Goal: Task Accomplishment & Management: Manage account settings

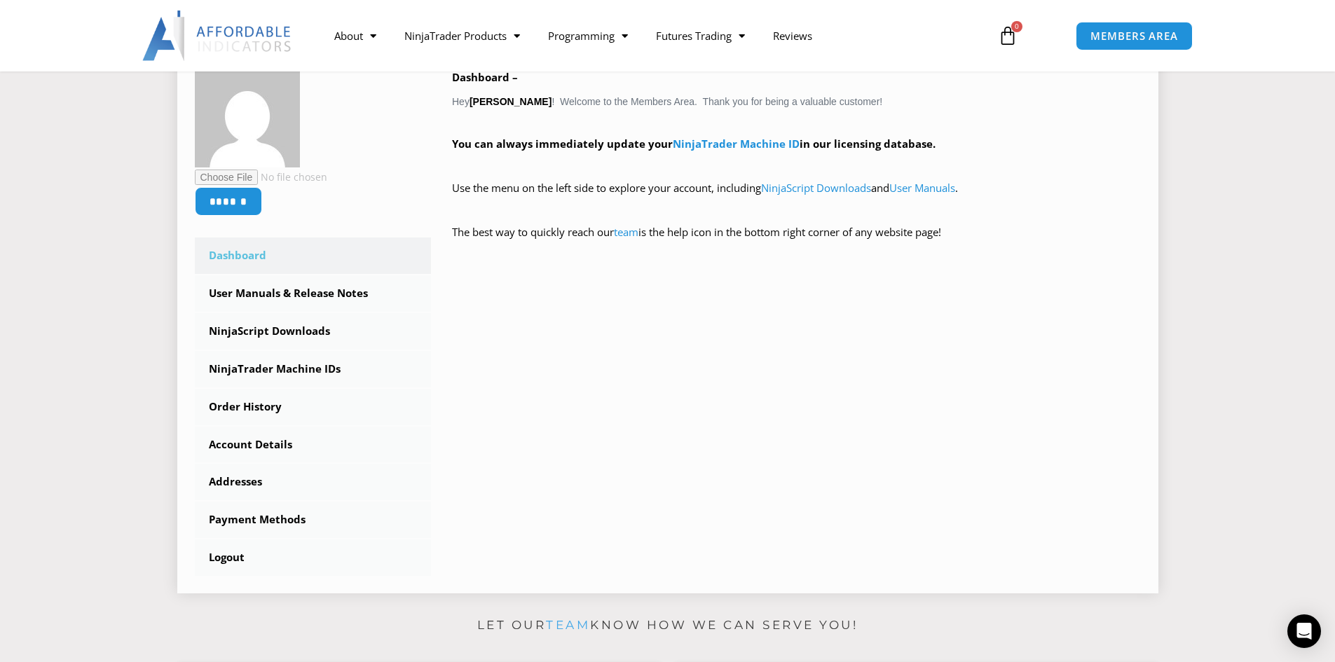
scroll to position [210, 0]
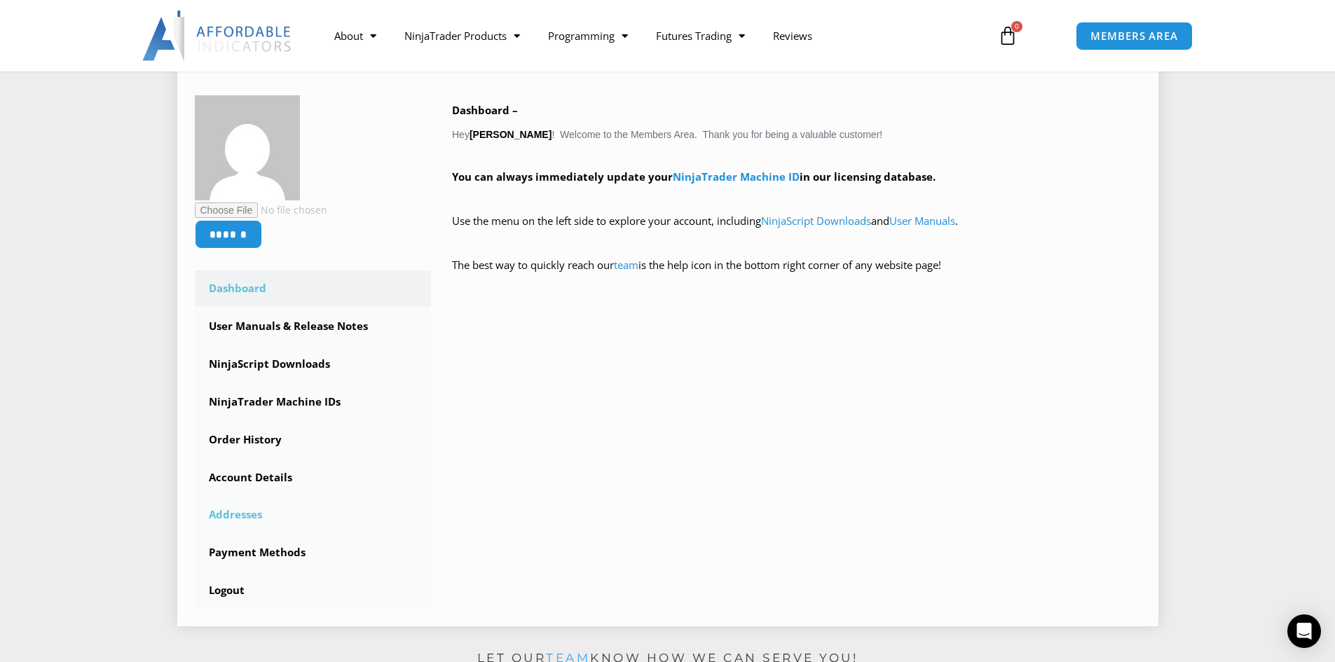
click at [232, 514] on link "Addresses" at bounding box center [313, 515] width 237 height 36
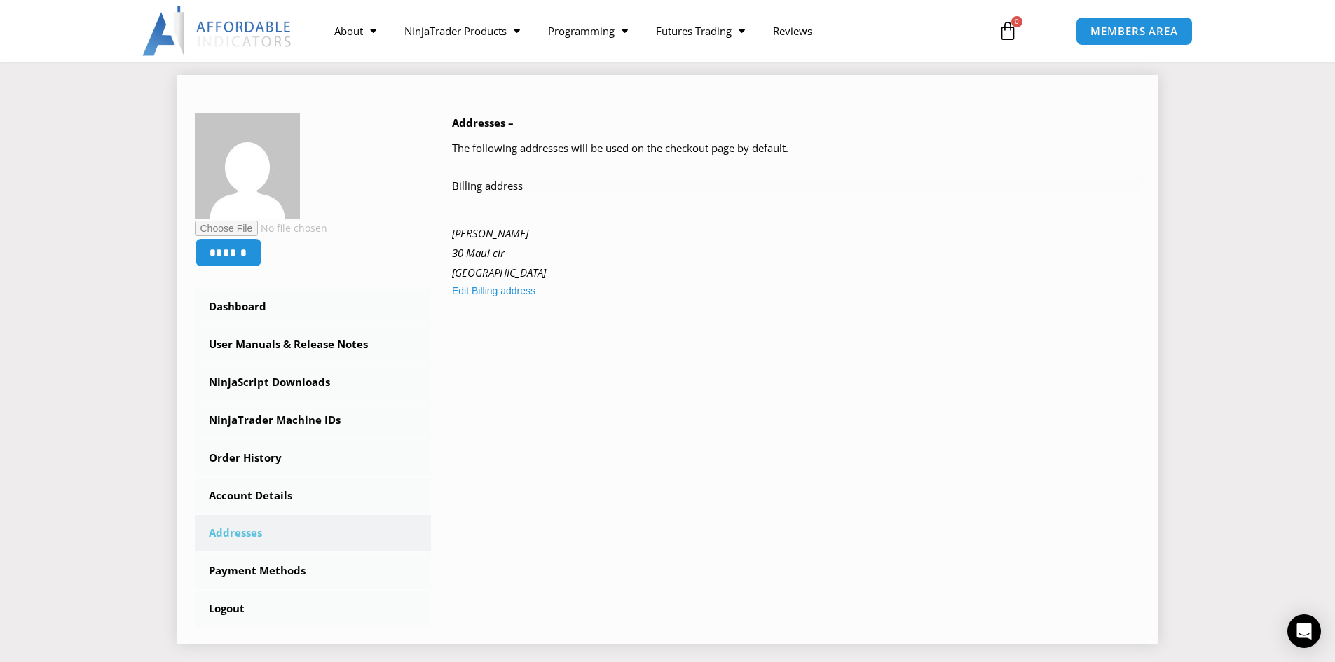
scroll to position [210, 0]
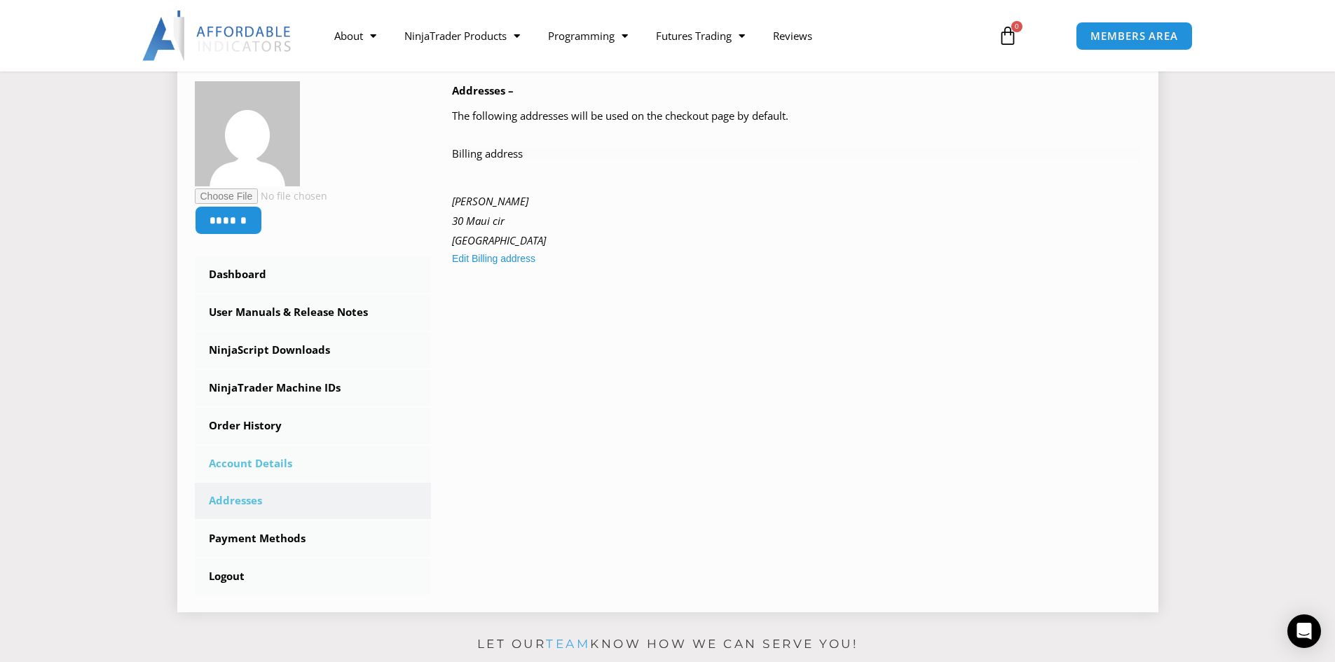
click at [249, 464] on link "Account Details" at bounding box center [313, 464] width 237 height 36
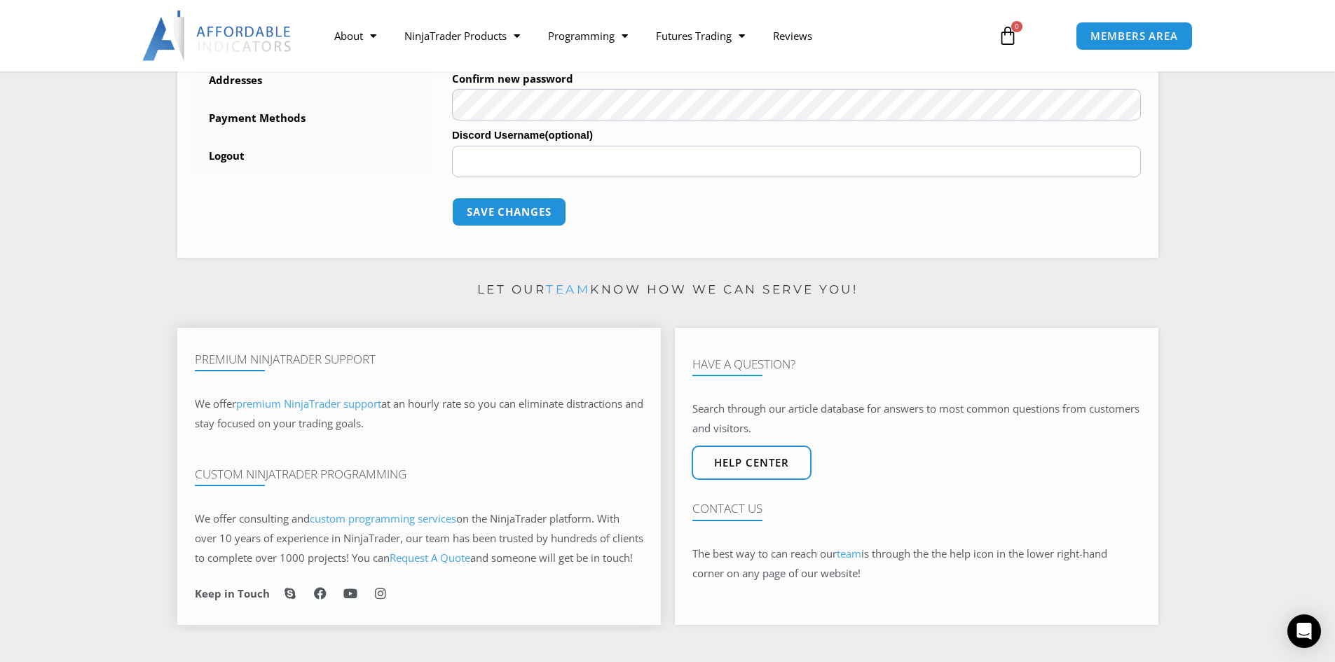
scroll to position [350, 0]
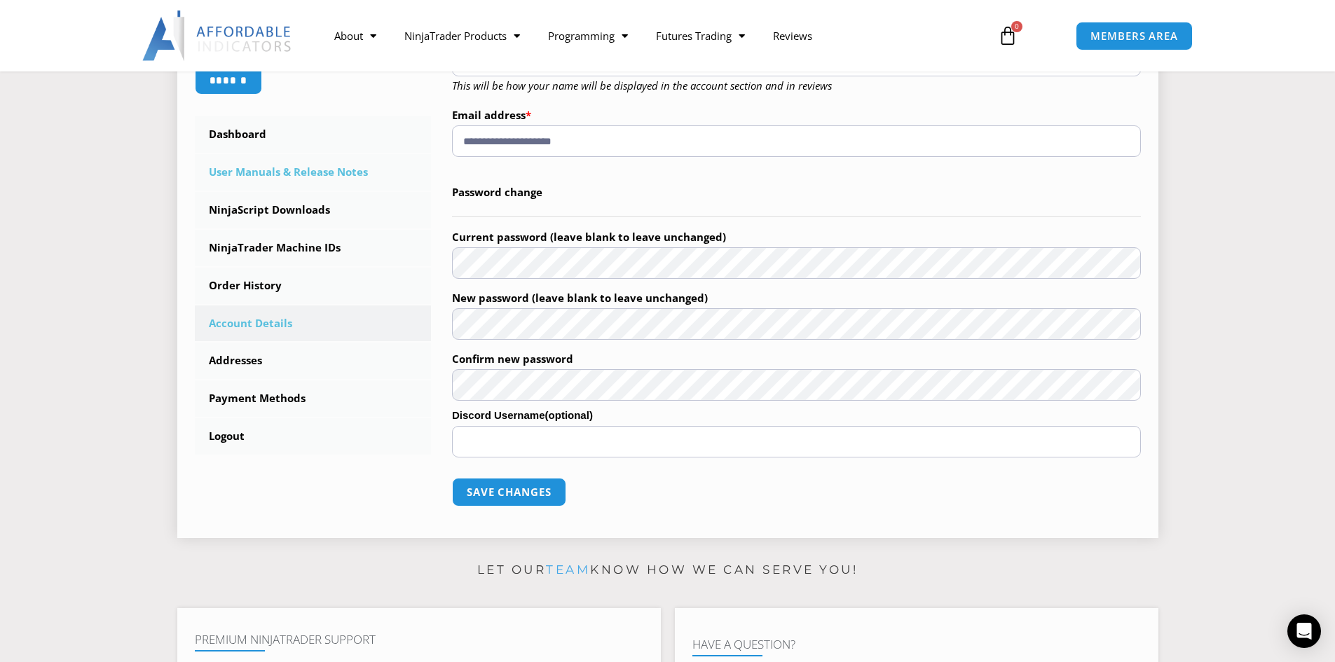
click at [254, 172] on link "User Manuals & Release Notes" at bounding box center [313, 172] width 237 height 36
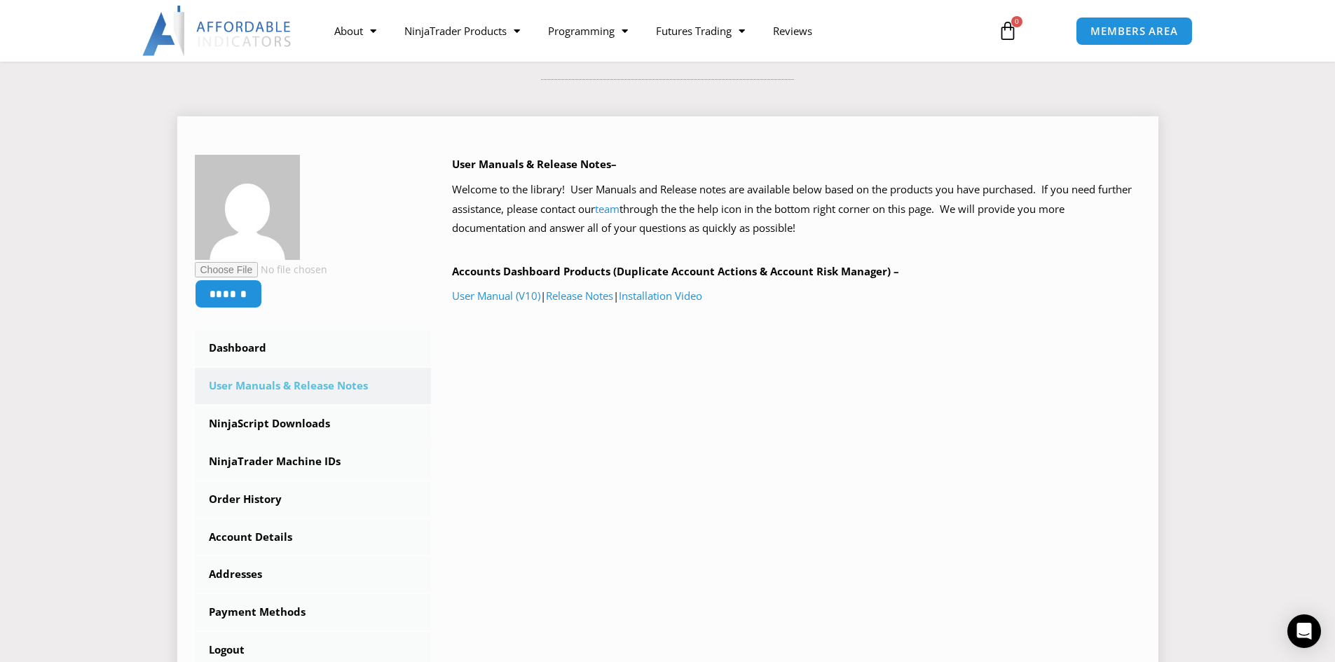
scroll to position [140, 0]
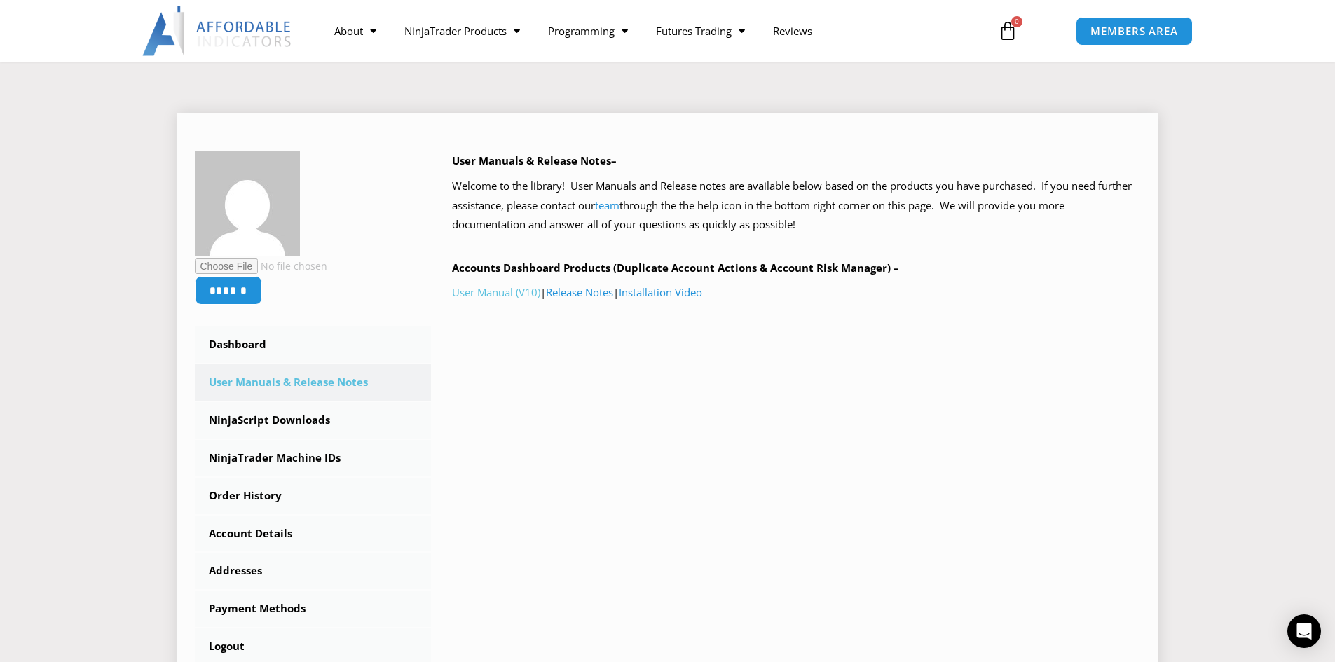
click at [488, 295] on link "User Manual (V10)" at bounding box center [496, 292] width 88 height 14
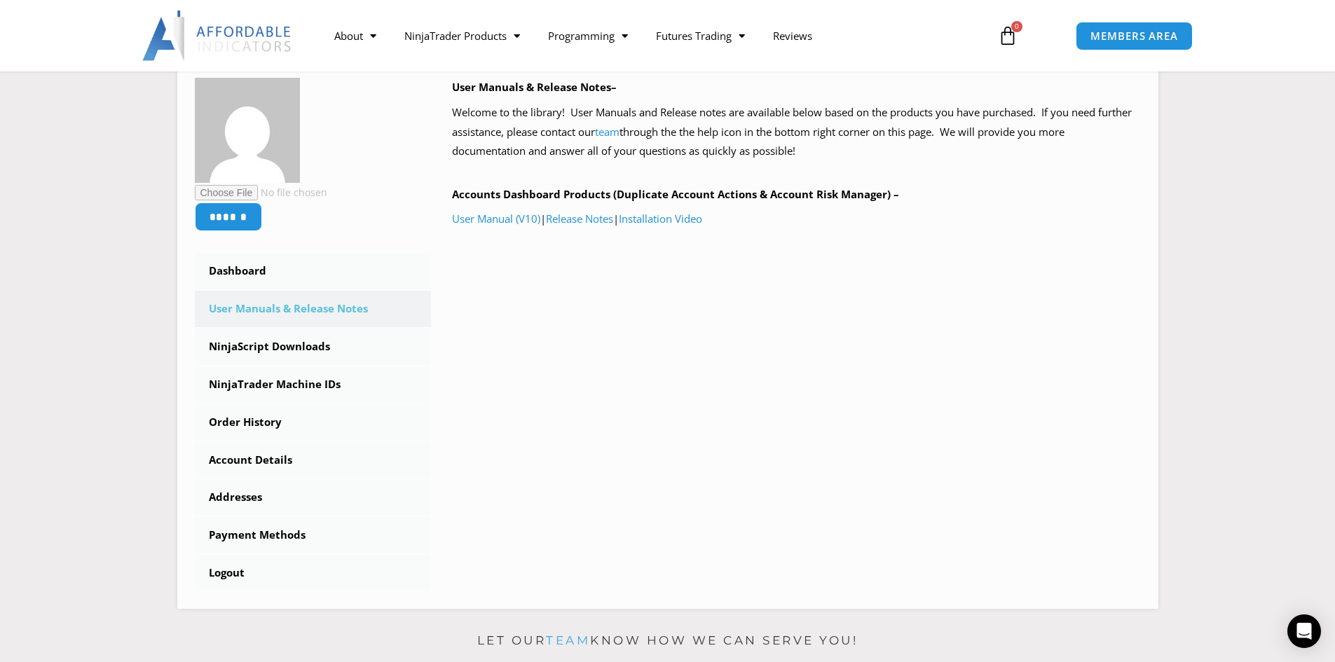
scroll to position [210, 0]
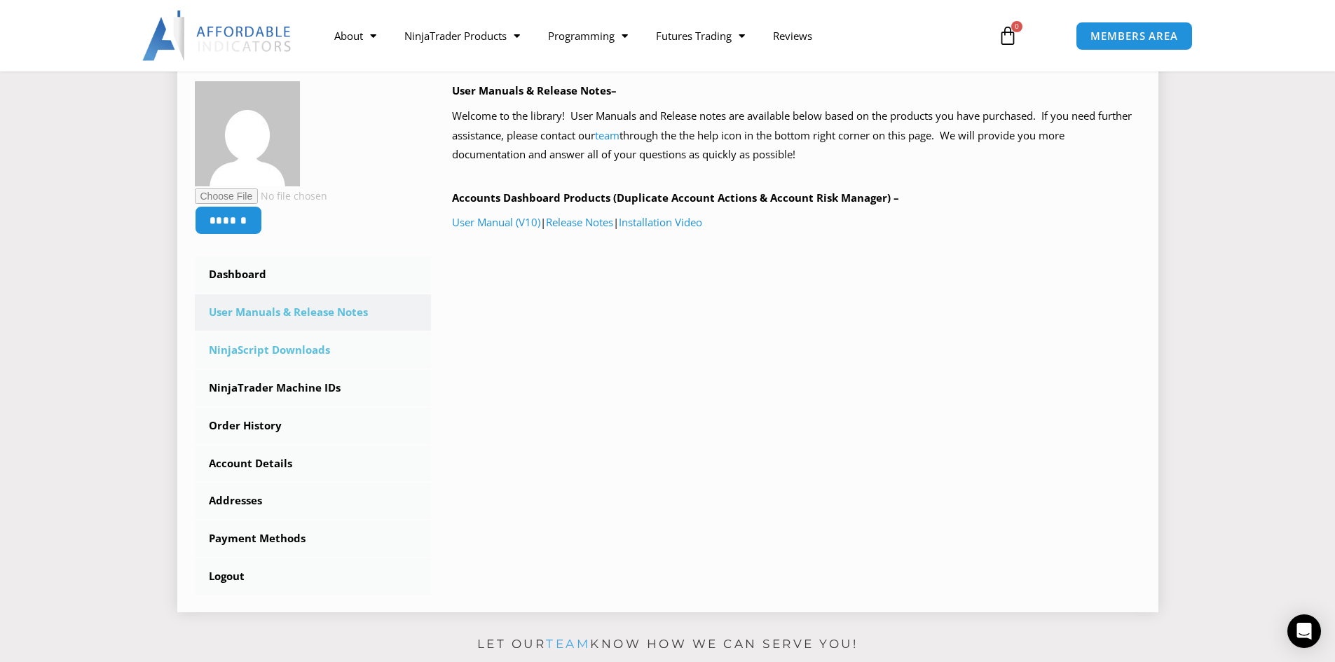
click at [282, 349] on link "NinjaScript Downloads" at bounding box center [313, 350] width 237 height 36
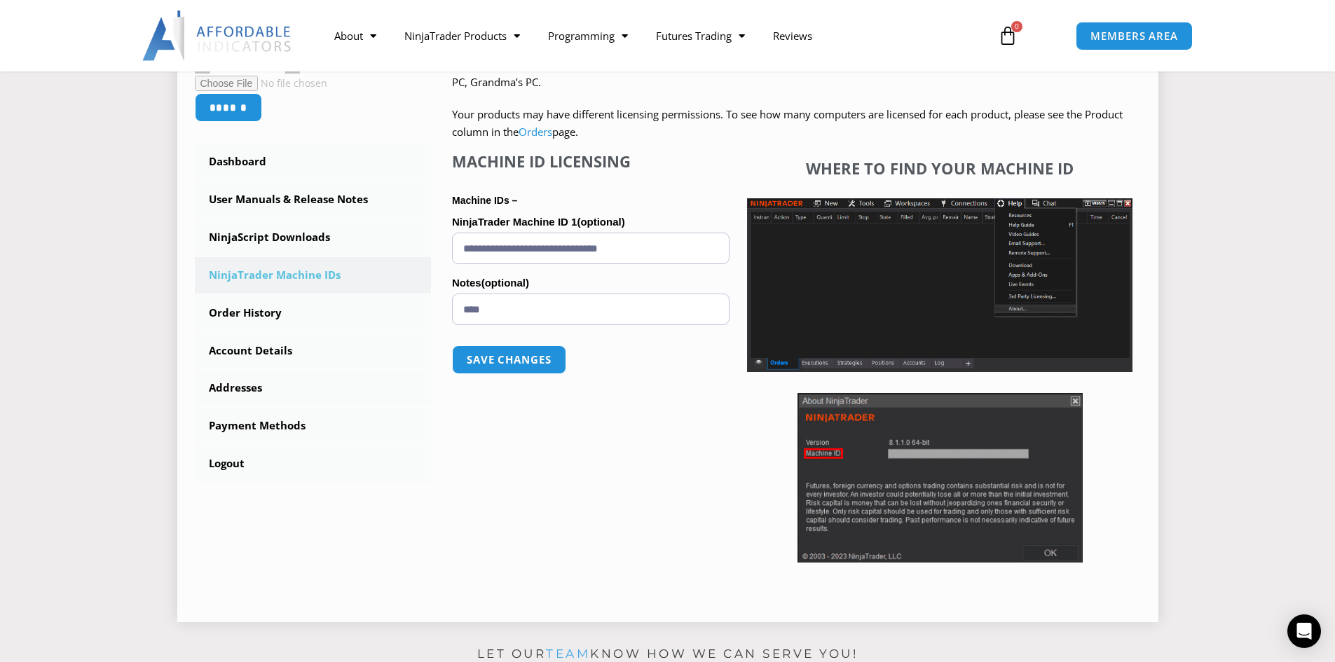
scroll to position [210, 0]
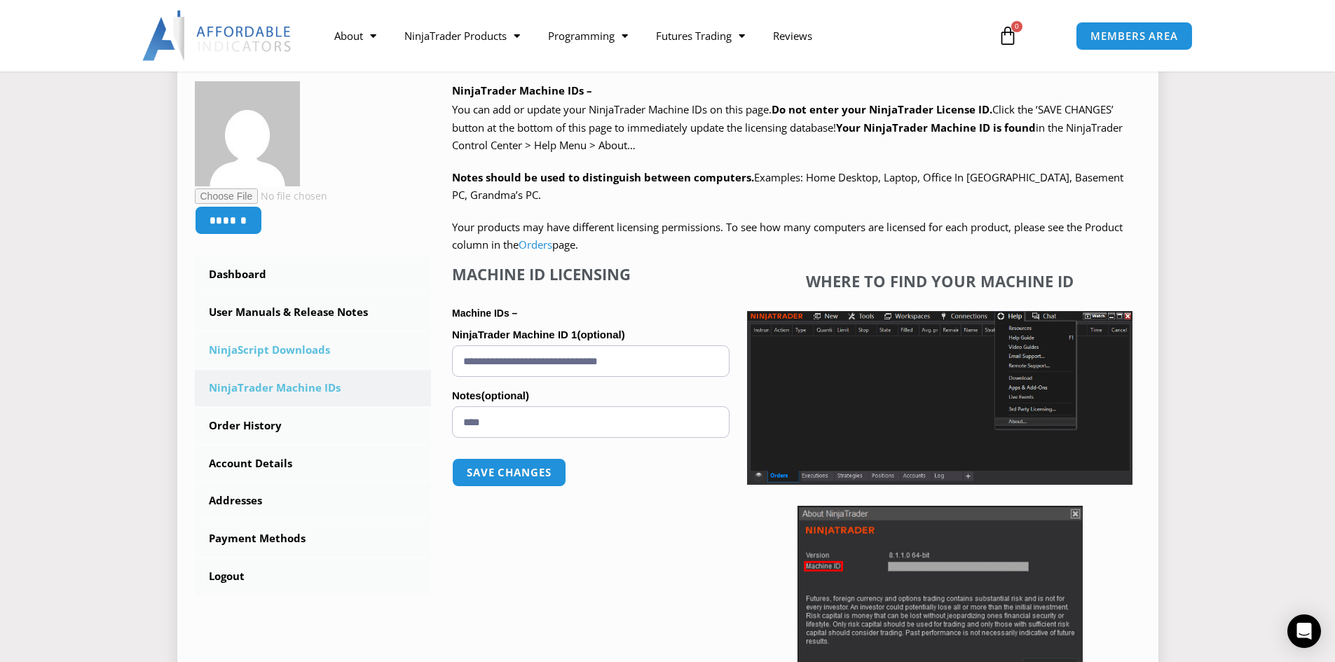
click at [275, 351] on link "NinjaScript Downloads" at bounding box center [313, 350] width 237 height 36
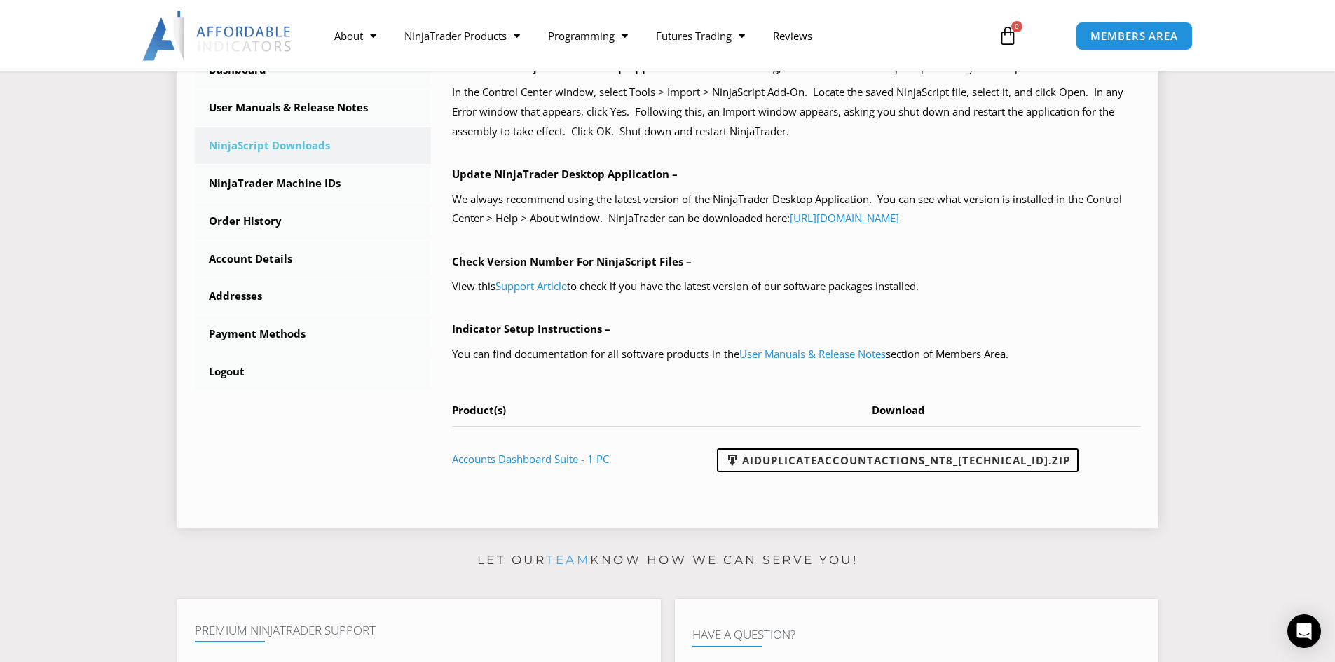
scroll to position [420, 0]
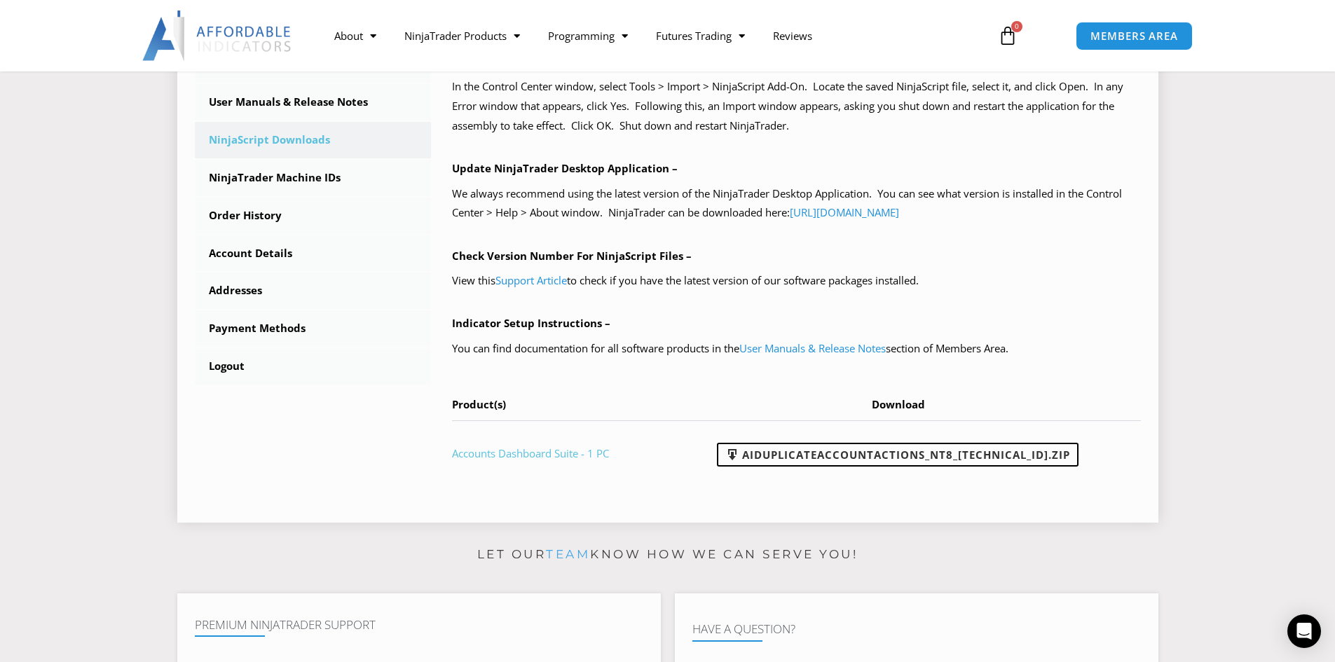
click at [537, 453] on link "Accounts Dashboard Suite - 1 PC" at bounding box center [530, 453] width 157 height 14
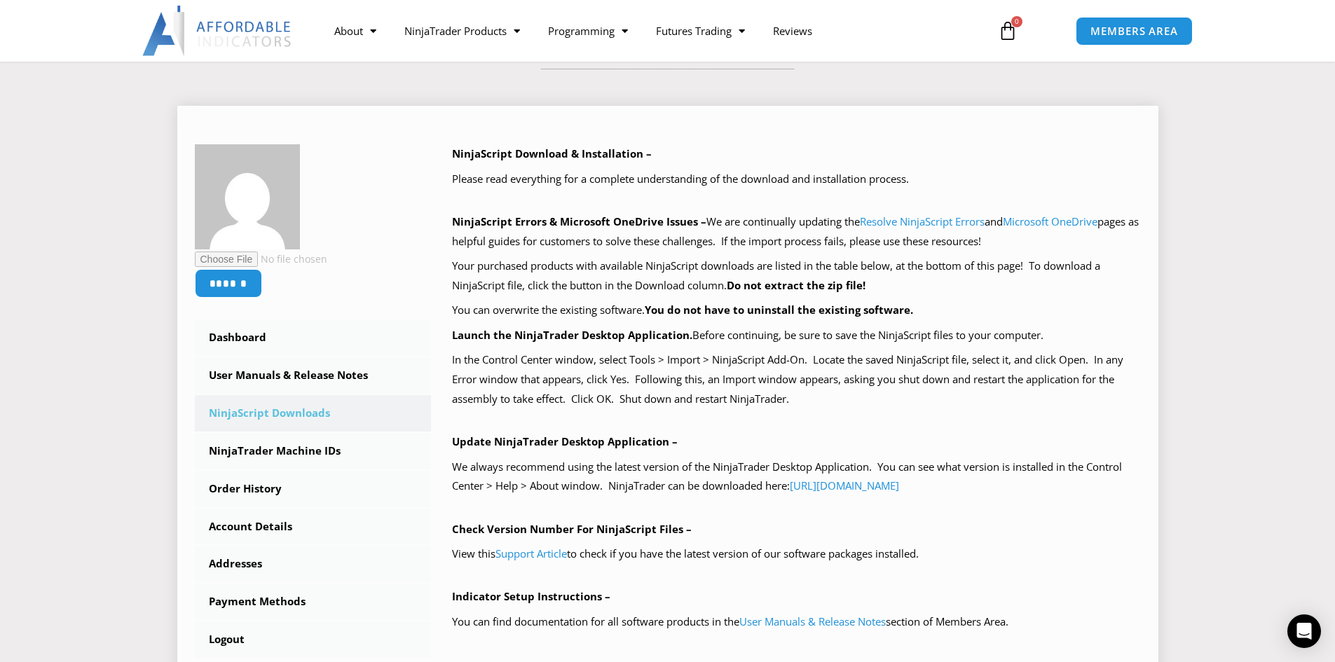
scroll to position [140, 0]
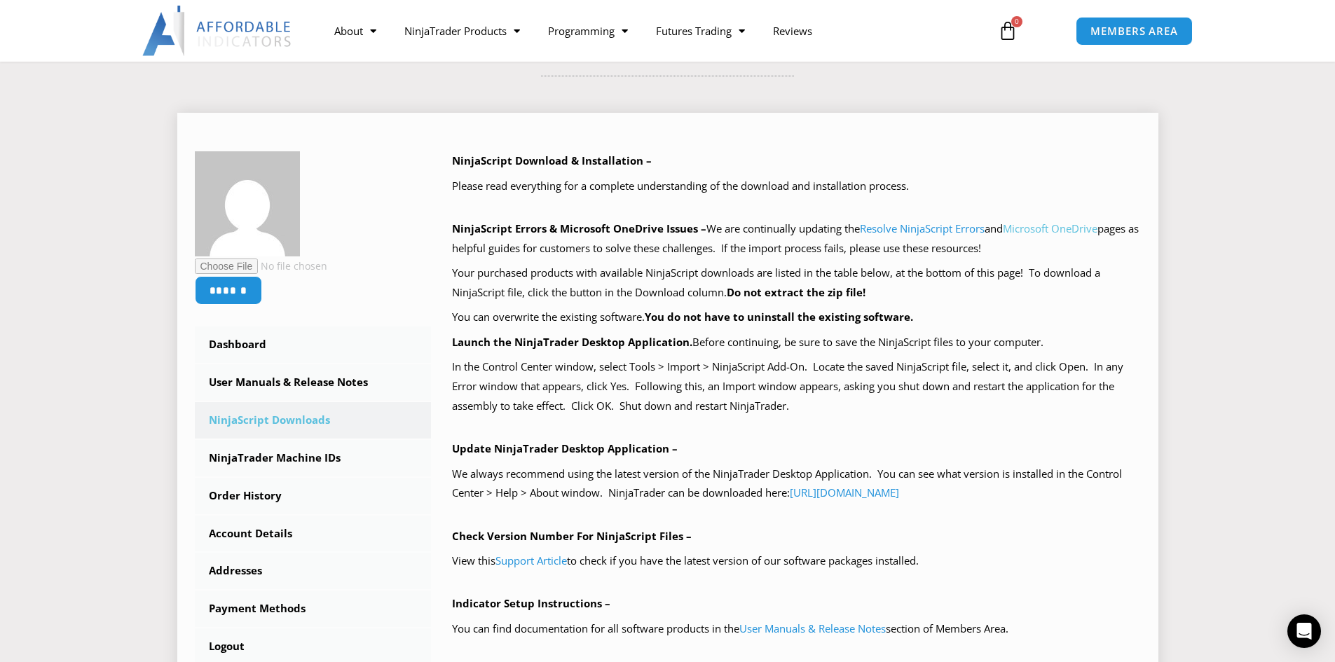
click at [1053, 228] on link "Microsoft OneDrive" at bounding box center [1050, 228] width 95 height 14
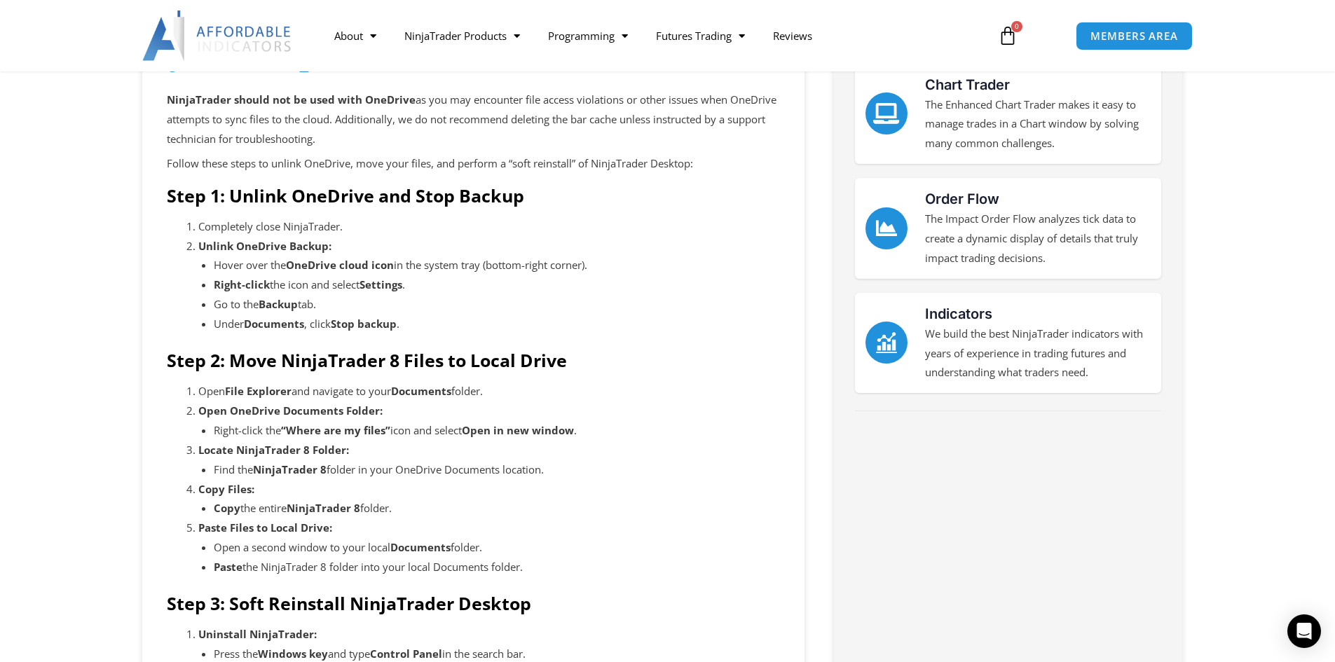
scroll to position [210, 0]
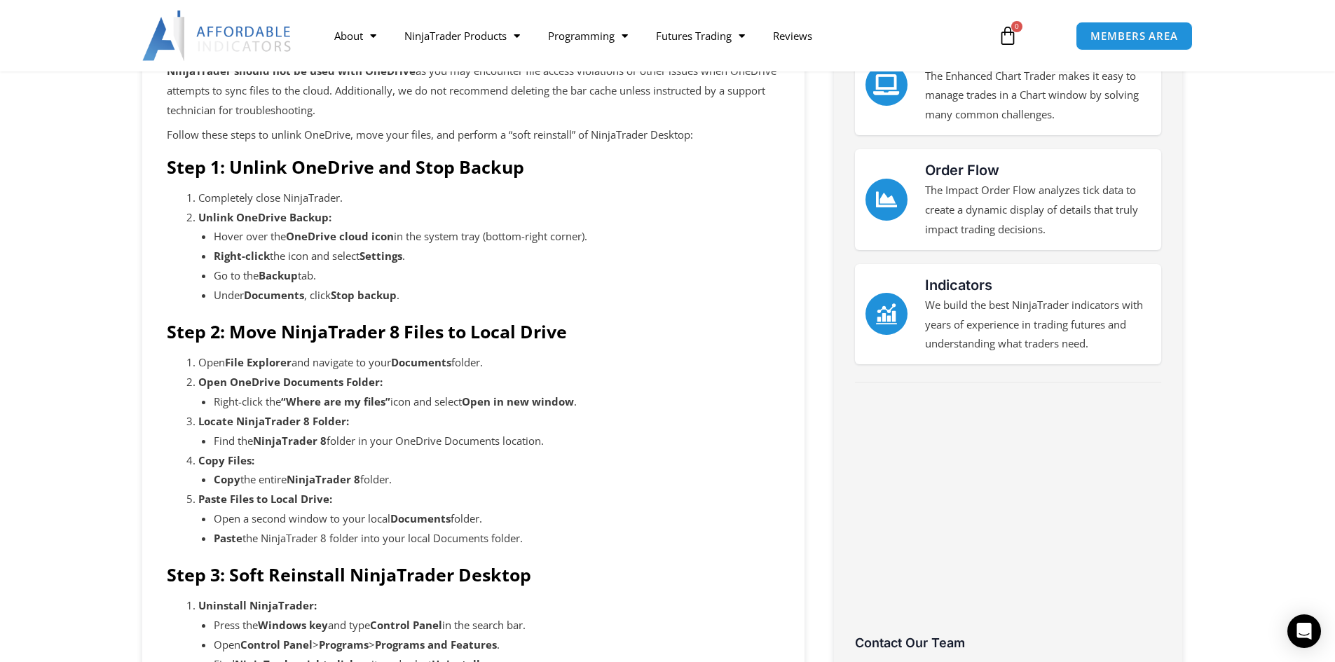
click at [715, 427] on li "Locate NinjaTrader 8 Folder: Find the NinjaTrader 8 folder in your OneDrive Doc…" at bounding box center [489, 431] width 582 height 39
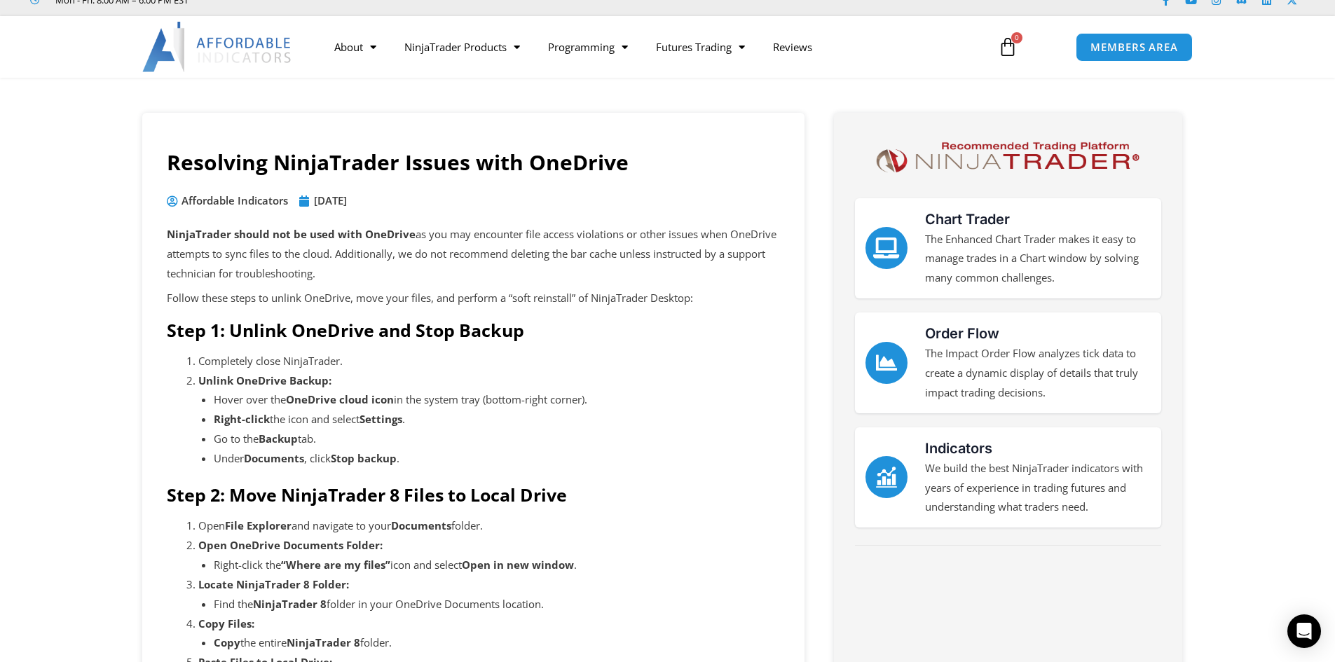
scroll to position [0, 0]
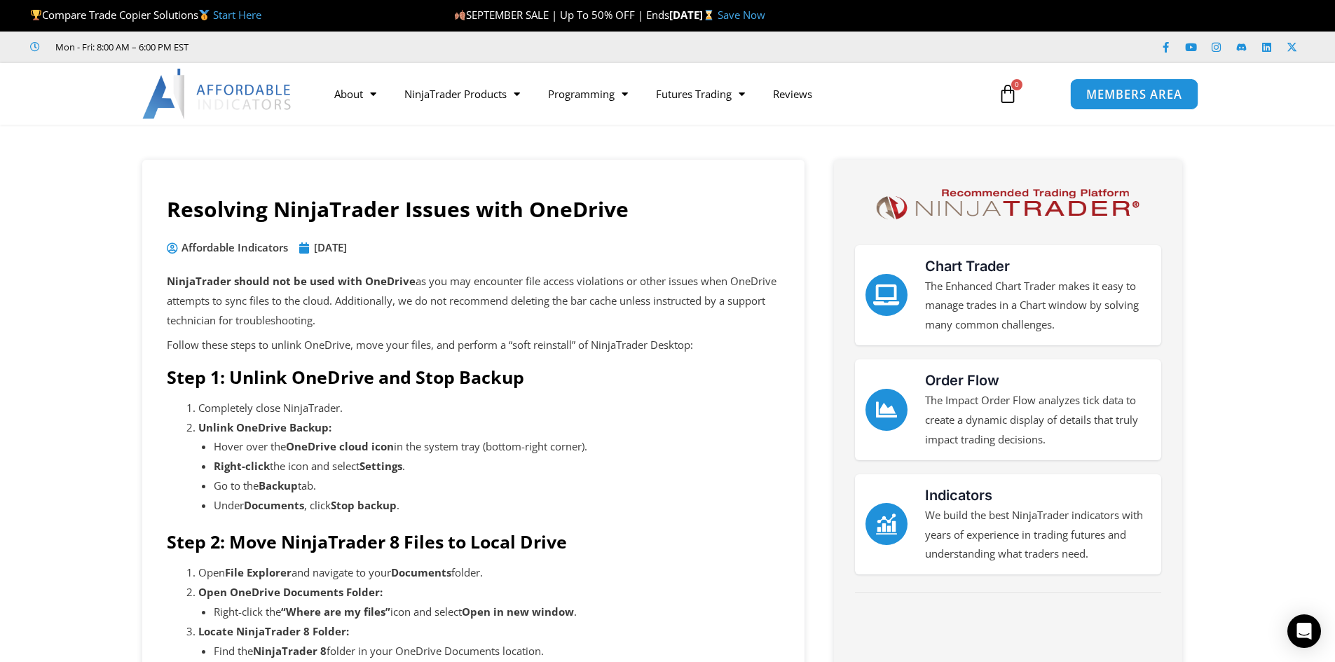
click at [1110, 91] on span "MEMBERS AREA" at bounding box center [1134, 94] width 96 height 12
click at [1110, 95] on span "MEMBERS AREA" at bounding box center [1134, 94] width 96 height 12
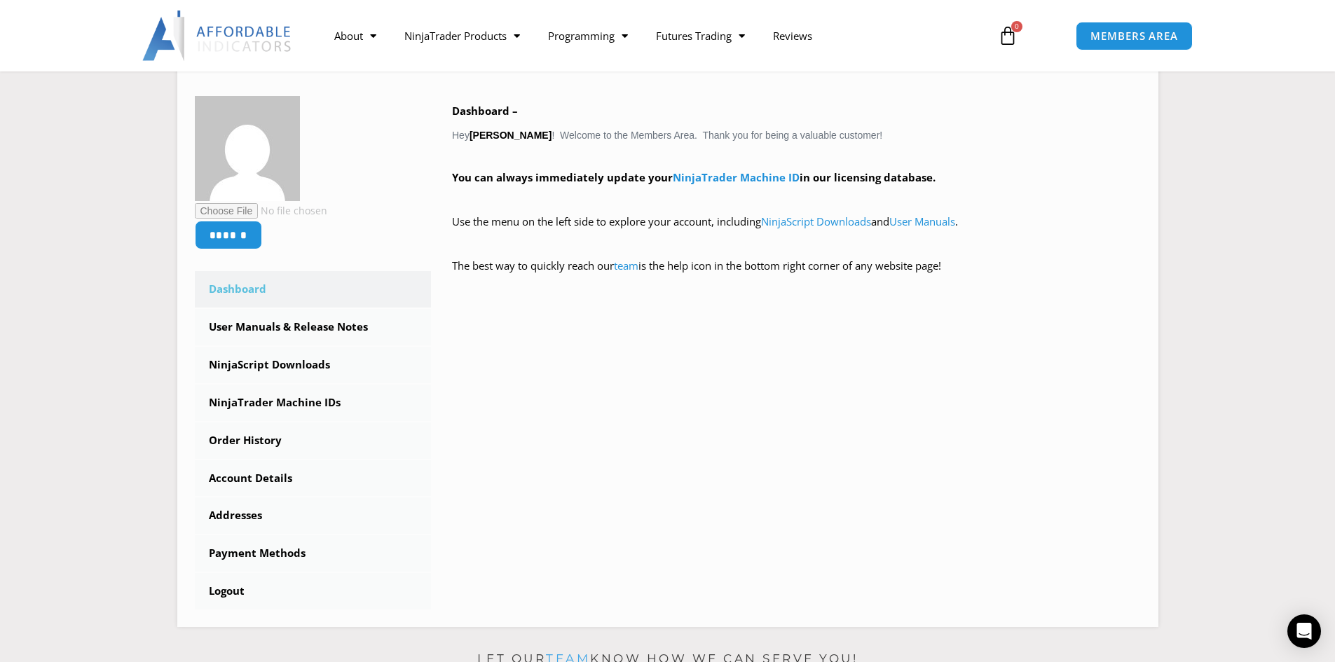
scroll to position [210, 0]
click at [739, 175] on link "NinjaTrader Machine ID" at bounding box center [736, 177] width 127 height 14
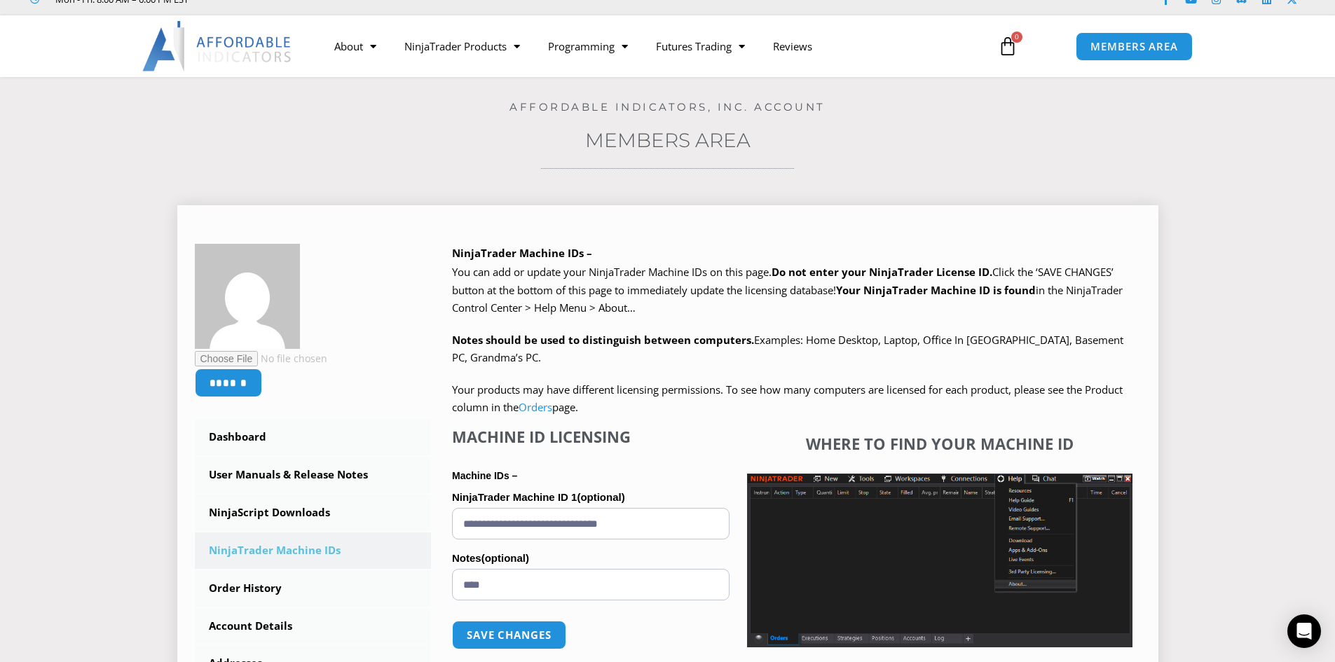
scroll to position [280, 0]
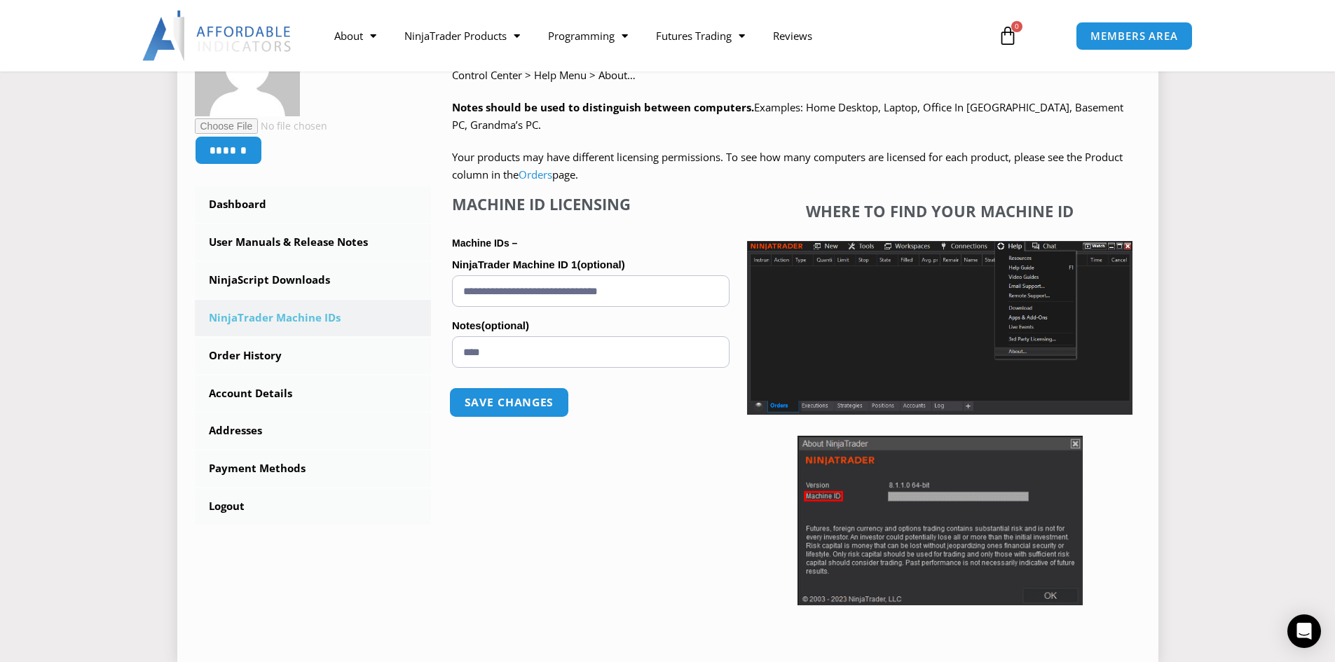
click at [511, 404] on button "Save changes" at bounding box center [509, 402] width 120 height 30
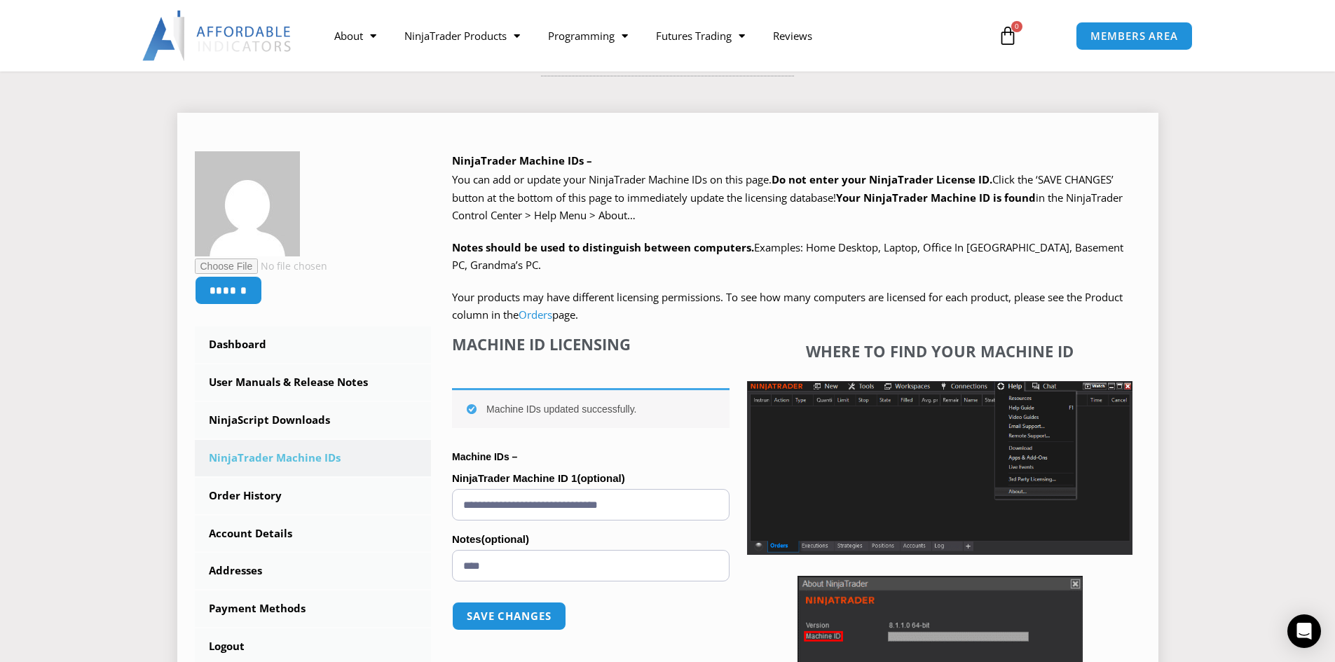
scroll to position [210, 0]
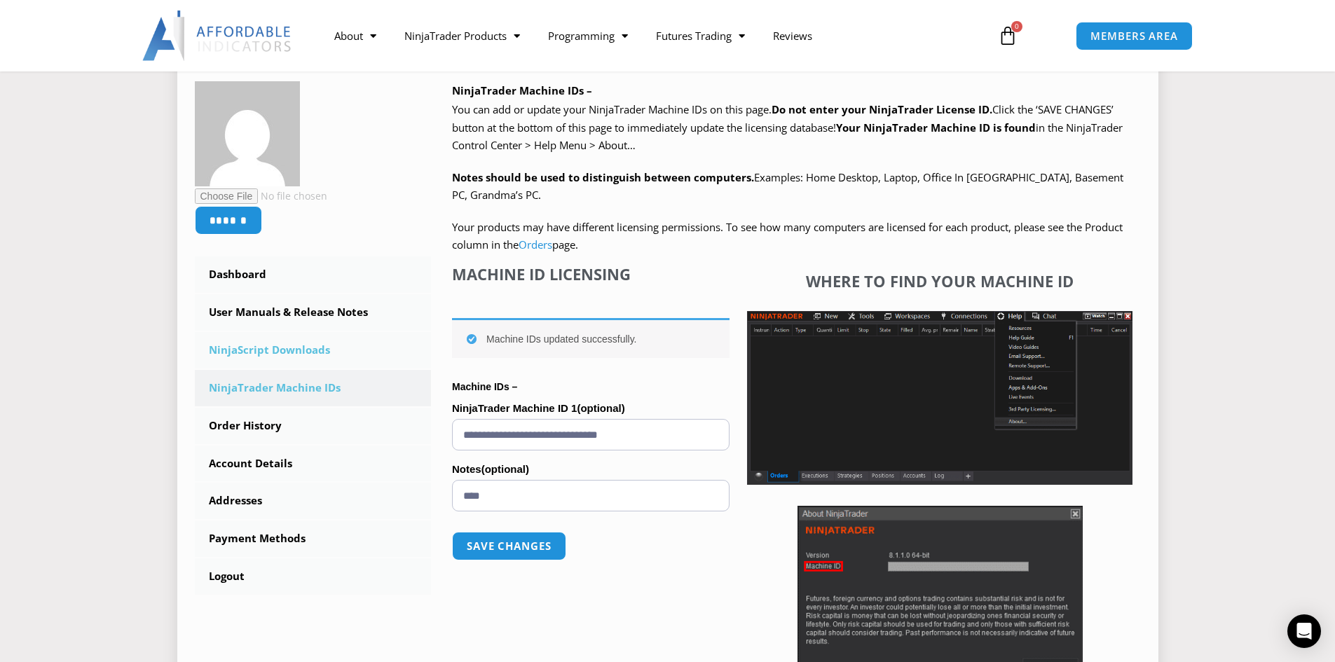
click at [271, 349] on link "NinjaScript Downloads" at bounding box center [313, 350] width 237 height 36
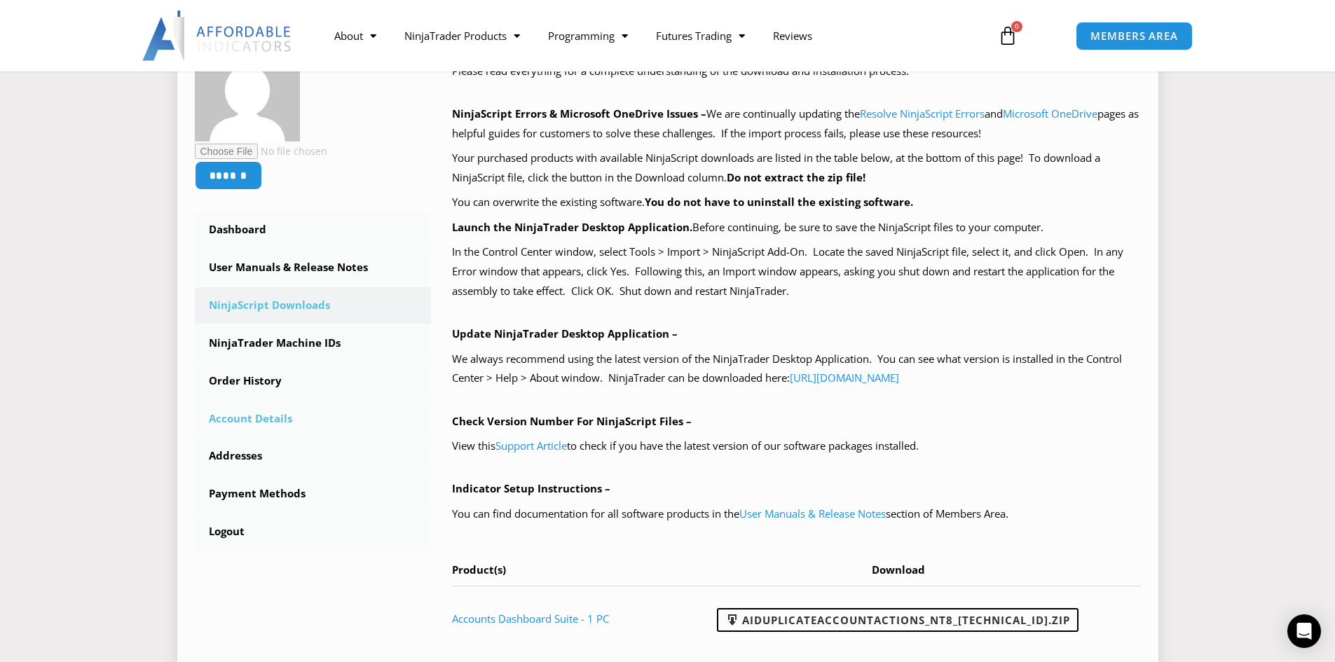
scroll to position [280, 0]
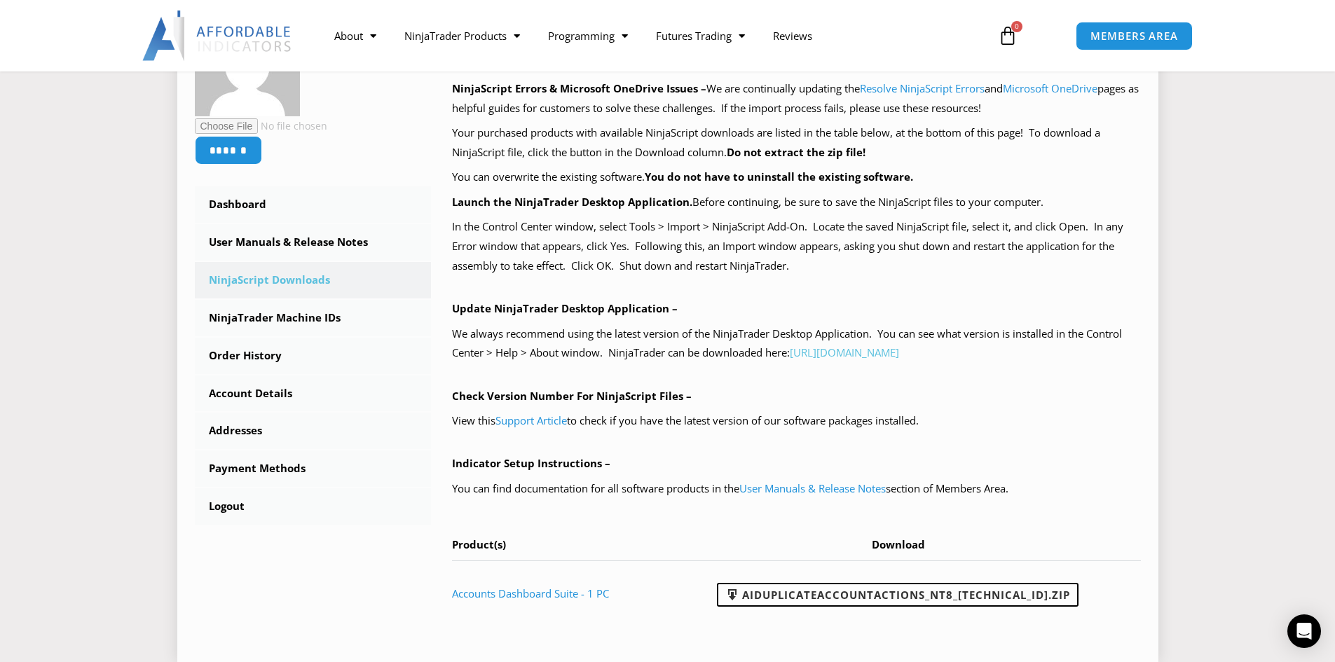
click at [899, 353] on link "https://account.ninjatrader.com/download" at bounding box center [844, 352] width 109 height 14
